Goal: Complete application form: Complete application form

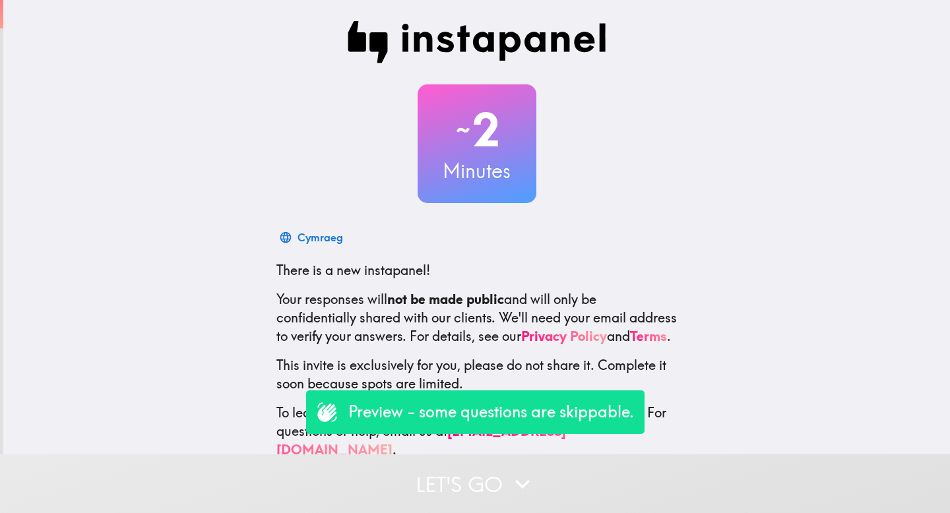
scroll to position [36, 0]
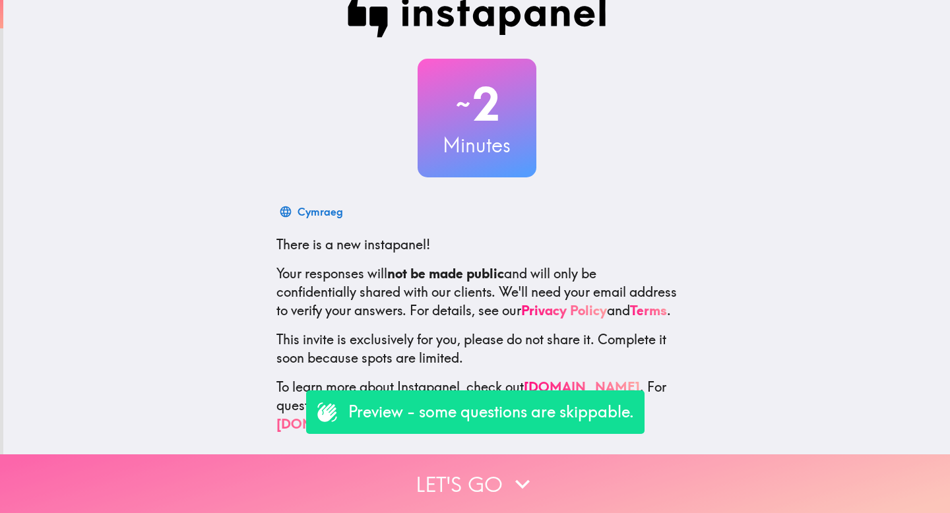
click at [436, 473] on button "Let's go" at bounding box center [475, 484] width 950 height 59
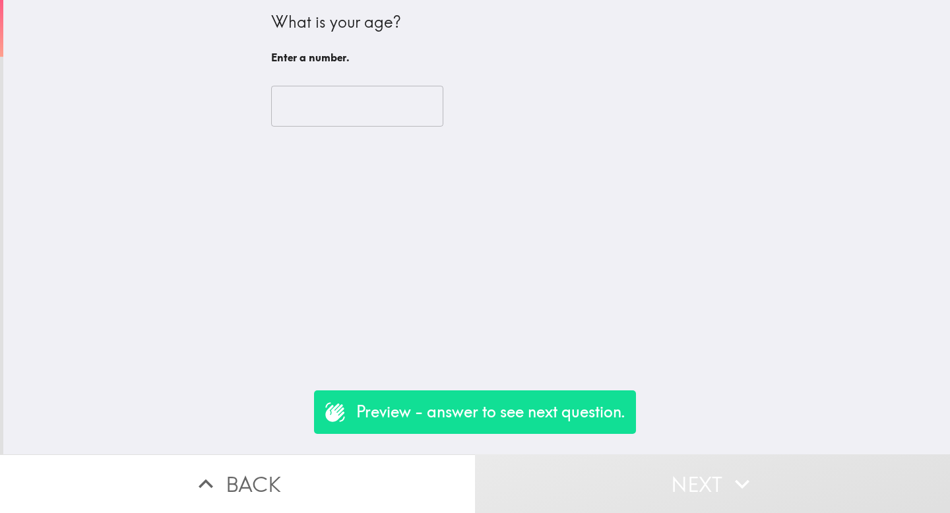
click at [312, 115] on input "number" at bounding box center [357, 106] width 172 height 41
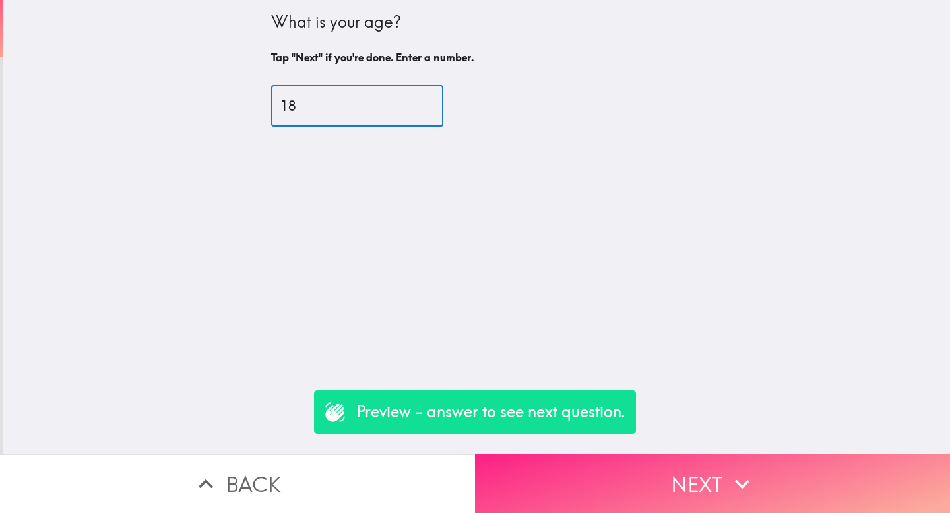
type input "18"
click at [621, 465] on button "Next" at bounding box center [712, 484] width 475 height 59
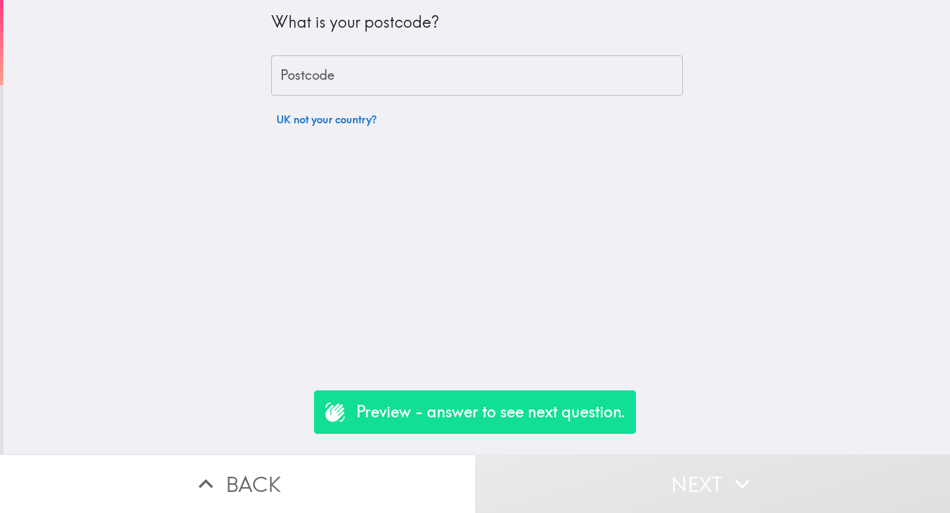
click at [333, 94] on input "Postcode" at bounding box center [477, 75] width 412 height 41
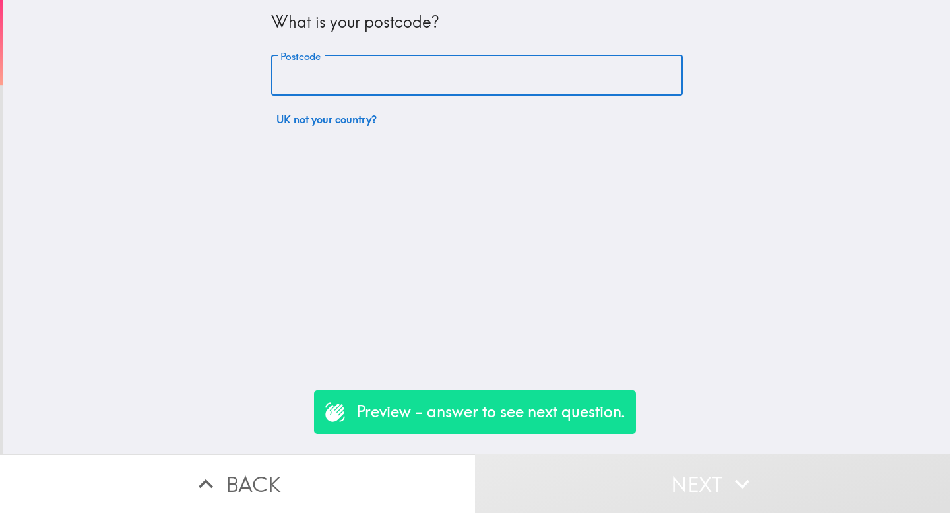
type input "1"
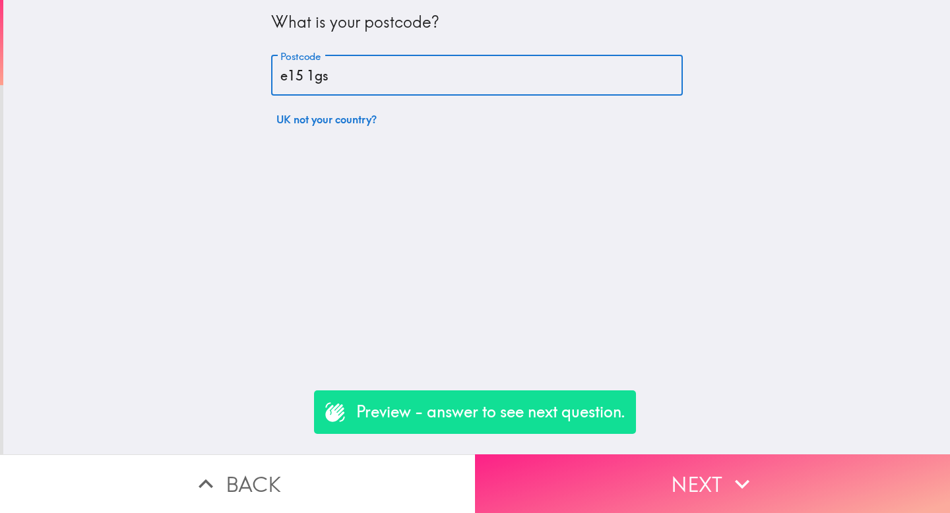
type input "e15 1gs"
click at [530, 480] on button "Next" at bounding box center [712, 484] width 475 height 59
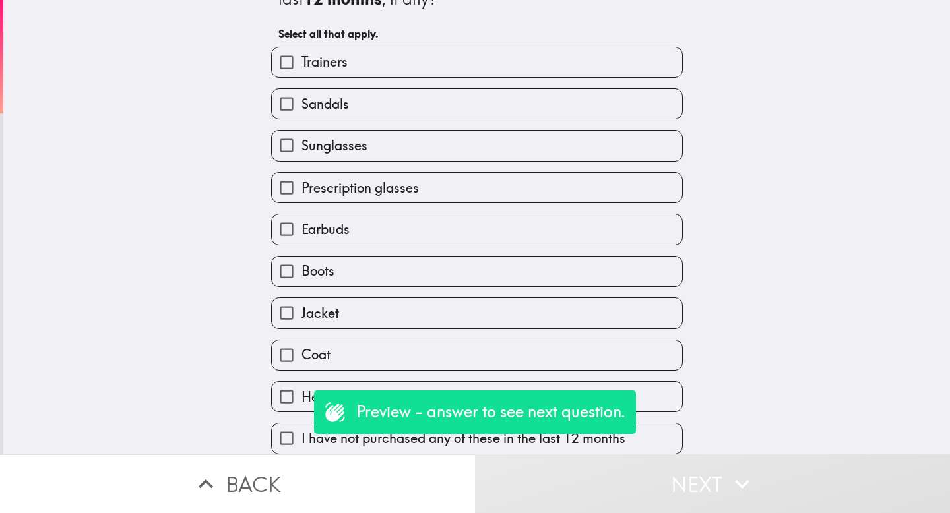
scroll to position [62, 0]
click at [302, 53] on span "Trainers" at bounding box center [325, 62] width 46 height 18
click at [302, 50] on input "Trainers" at bounding box center [287, 63] width 30 height 30
checkbox input "true"
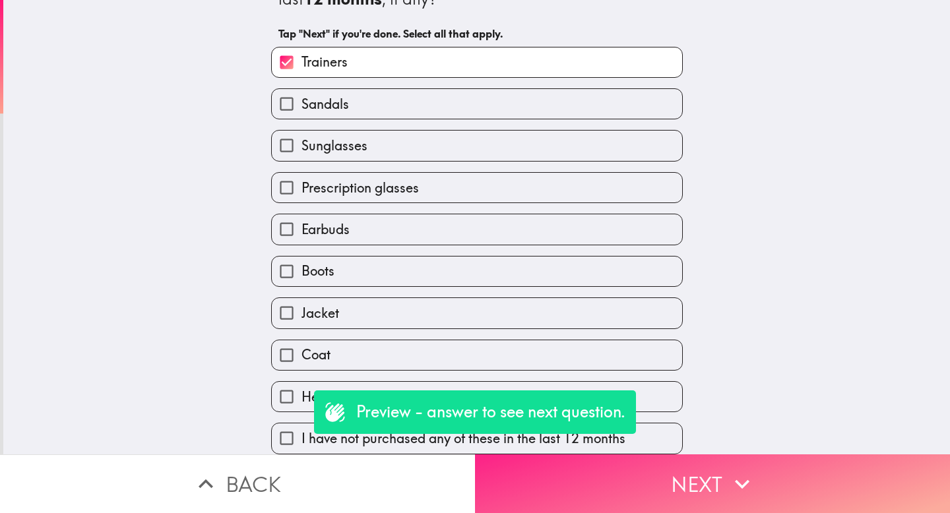
click at [507, 482] on button "Next" at bounding box center [712, 484] width 475 height 59
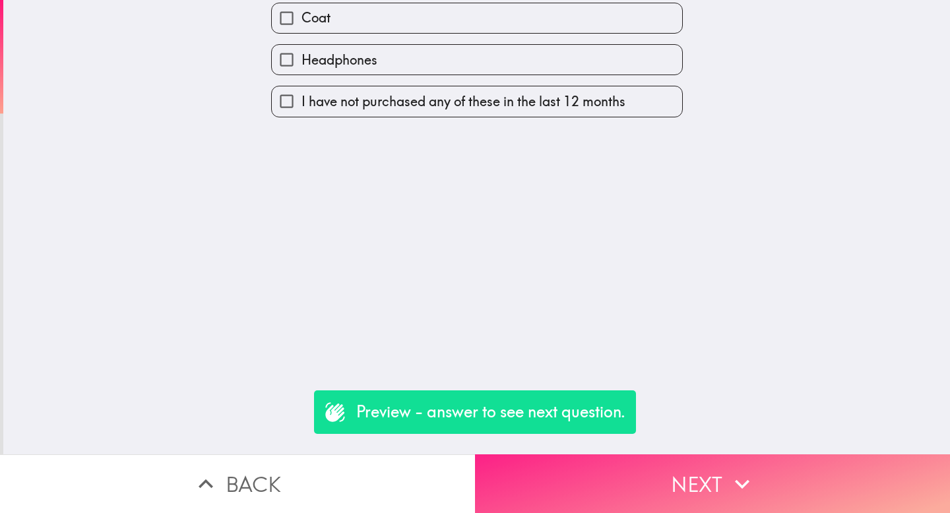
scroll to position [0, 0]
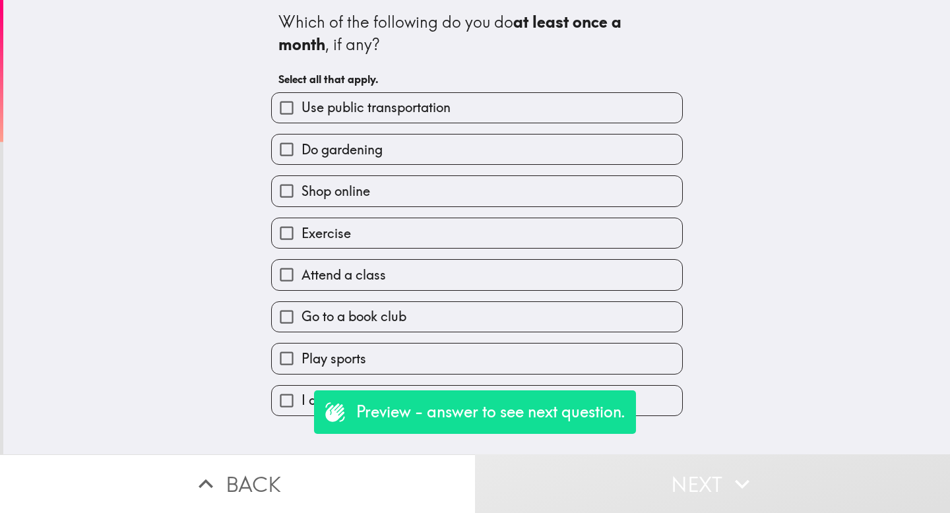
click at [379, 176] on div "Shop online" at bounding box center [472, 186] width 422 height 42
click at [346, 194] on span "Shop online" at bounding box center [336, 191] width 69 height 18
click at [302, 194] on input "Shop online" at bounding box center [287, 191] width 30 height 30
checkbox input "true"
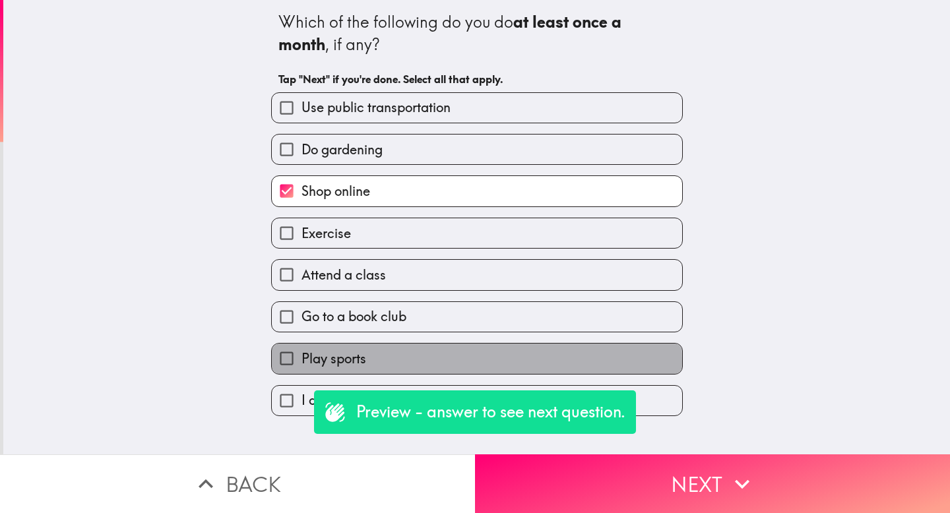
click at [333, 367] on span "Play sports" at bounding box center [334, 359] width 65 height 18
click at [302, 367] on input "Play sports" at bounding box center [287, 359] width 30 height 30
checkbox input "true"
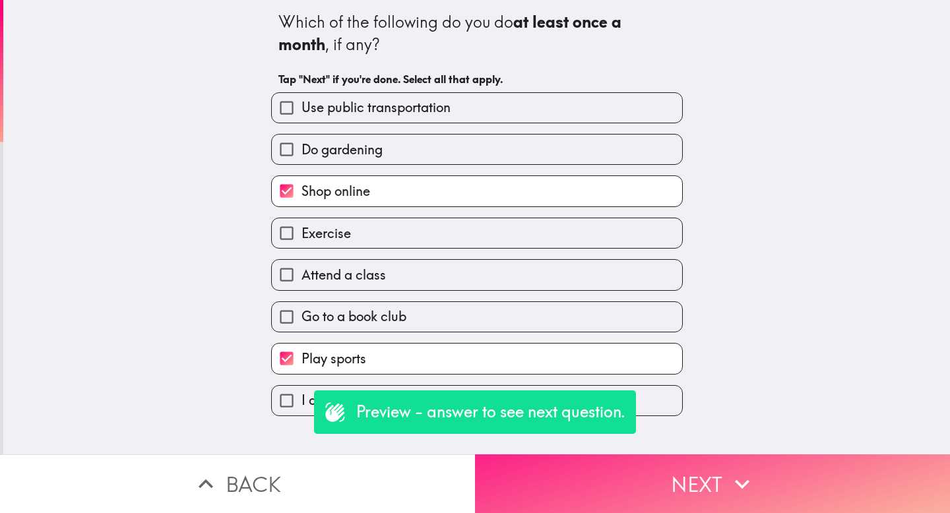
click at [568, 480] on button "Next" at bounding box center [712, 484] width 475 height 59
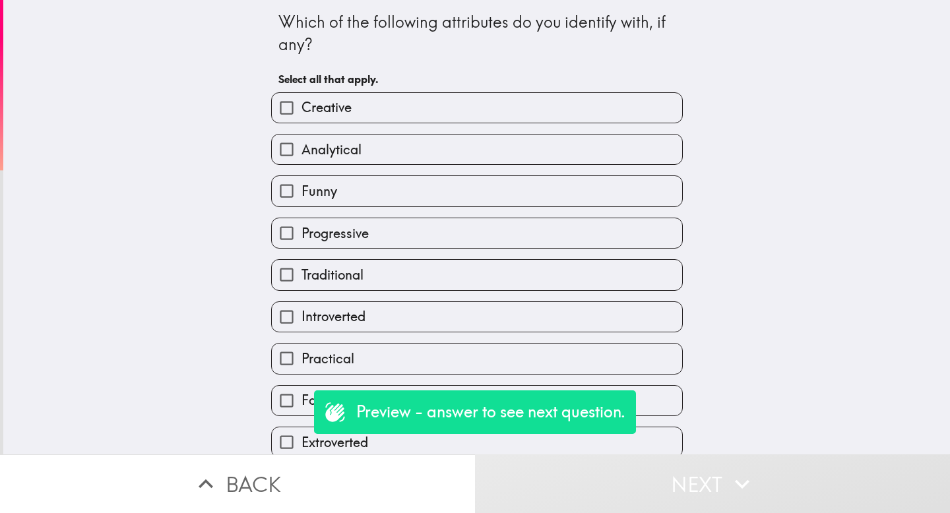
click at [356, 110] on label "Creative" at bounding box center [477, 108] width 410 height 30
click at [302, 110] on input "Creative" at bounding box center [287, 108] width 30 height 30
checkbox input "true"
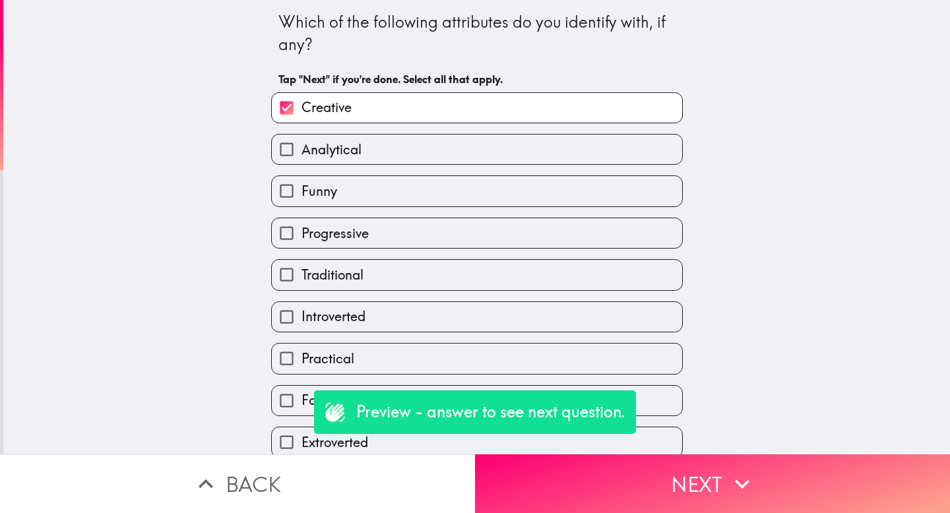
click at [358, 141] on label "Analytical" at bounding box center [477, 150] width 410 height 30
click at [302, 141] on input "Analytical" at bounding box center [287, 150] width 30 height 30
checkbox input "true"
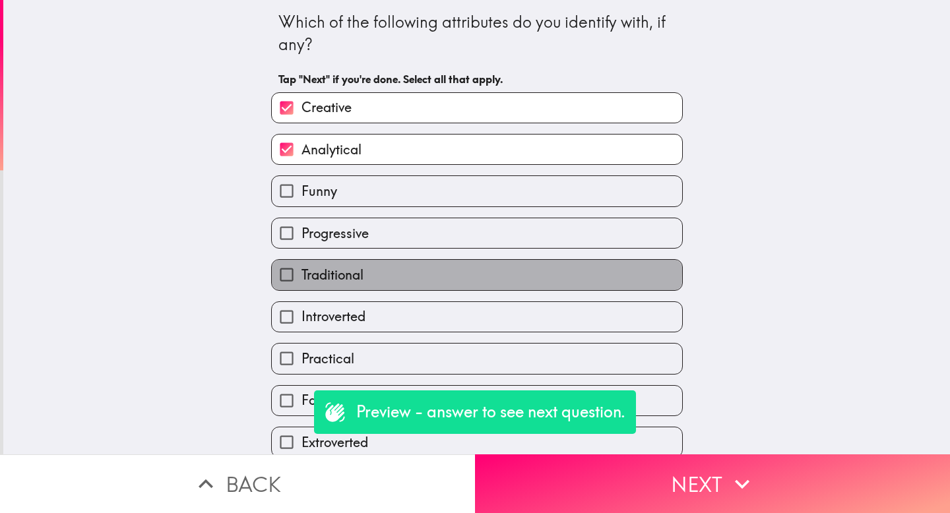
click at [381, 276] on label "Traditional" at bounding box center [477, 275] width 410 height 30
click at [302, 276] on input "Traditional" at bounding box center [287, 275] width 30 height 30
checkbox input "true"
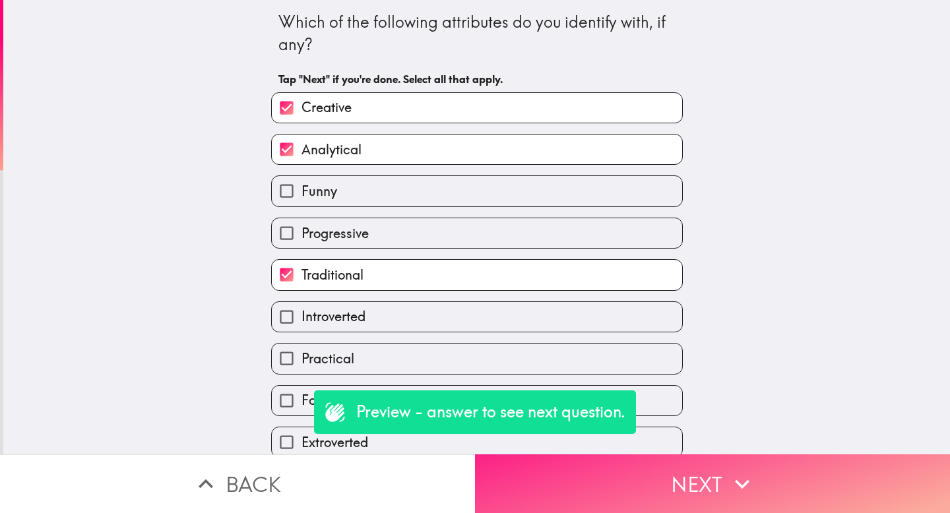
click at [609, 465] on button "Next" at bounding box center [712, 484] width 475 height 59
